Goal: Find specific page/section: Find specific page/section

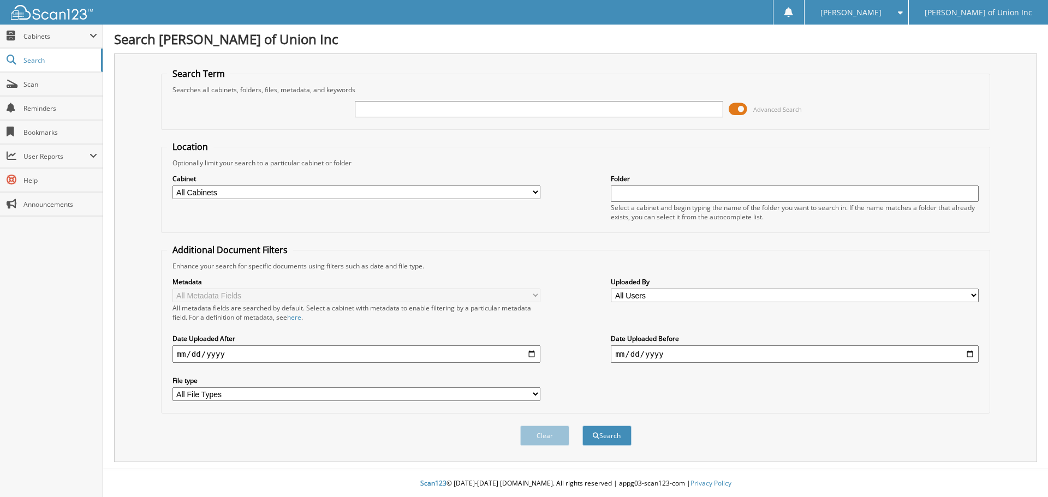
click at [372, 104] on input "text" at bounding box center [539, 109] width 368 height 16
type input "686319"
click at [583, 426] on button "Search" at bounding box center [607, 436] width 49 height 20
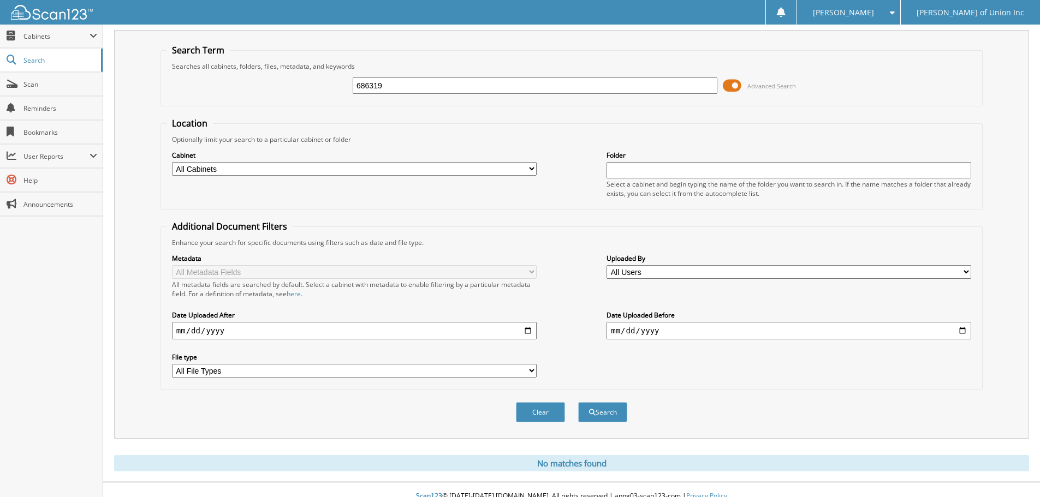
scroll to position [37, 0]
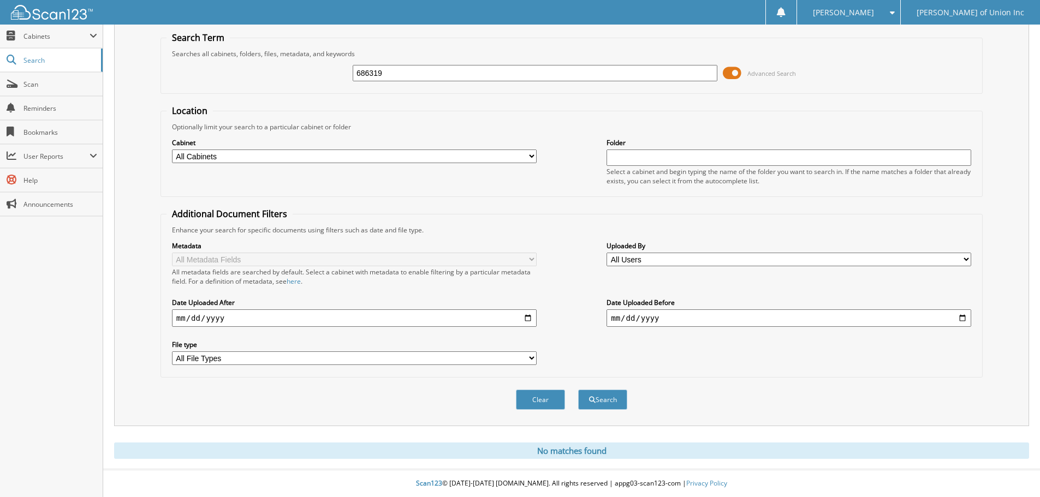
click at [536, 151] on select "All Cabinets ACCOUNTS PAYABLE CAR DEALS CASHIER REPORTS EMPLOYEE HANDBOOK FORMS…" at bounding box center [354, 157] width 365 height 14
select select "1850"
click at [172, 150] on select "All Cabinets ACCOUNTS PAYABLE CAR DEALS CASHIER REPORTS EMPLOYEE HANDBOOK FORMS…" at bounding box center [354, 157] width 365 height 14
click at [607, 403] on button "Search" at bounding box center [602, 400] width 49 height 20
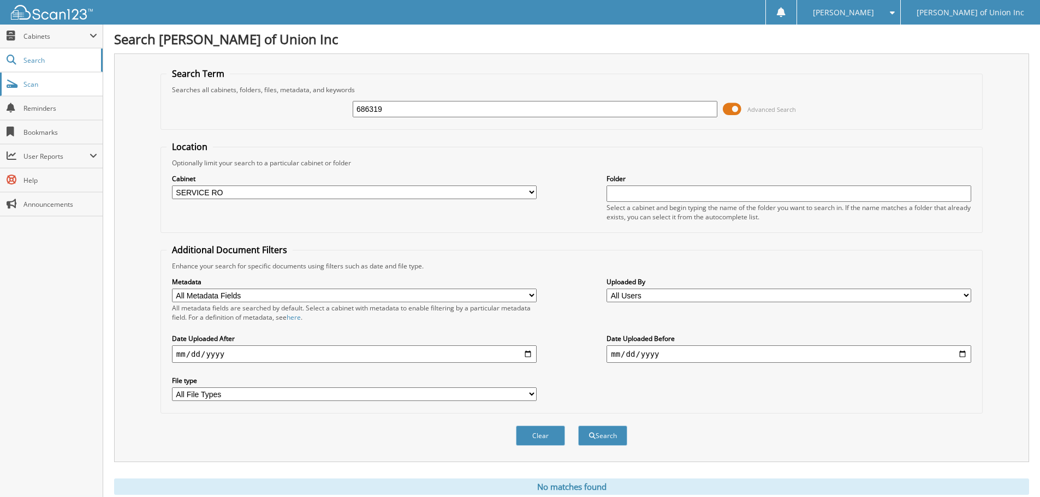
click at [30, 80] on span "Scan" at bounding box center [60, 84] width 74 height 9
